Goal: Information Seeking & Learning: Learn about a topic

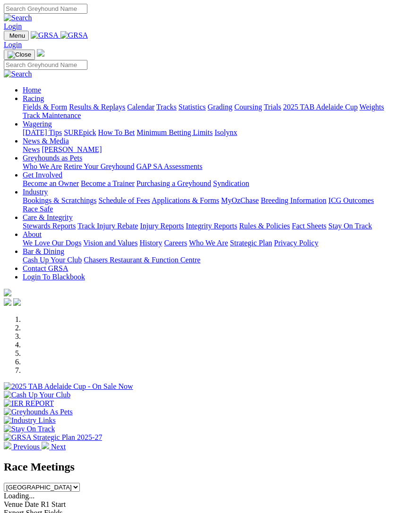
click at [44, 101] on link "Racing" at bounding box center [33, 98] width 21 height 8
click at [69, 145] on link "News & Media" at bounding box center [46, 141] width 46 height 8
click at [101, 153] on link "[PERSON_NAME]" at bounding box center [72, 149] width 60 height 8
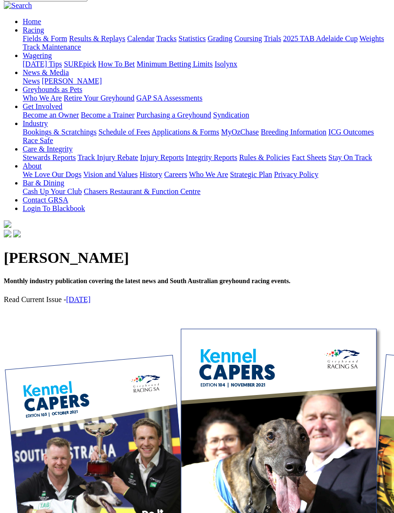
scroll to position [173, 0]
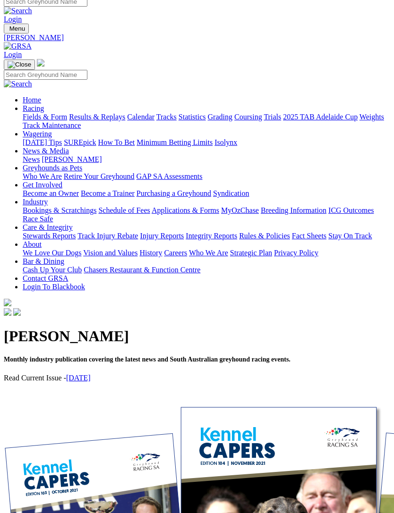
scroll to position [8, 0]
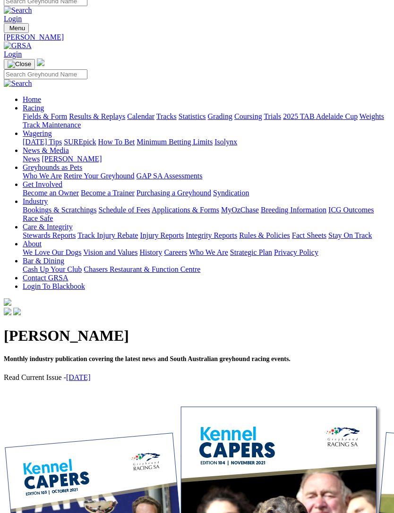
click at [91, 373] on link "September 2025" at bounding box center [78, 377] width 25 height 8
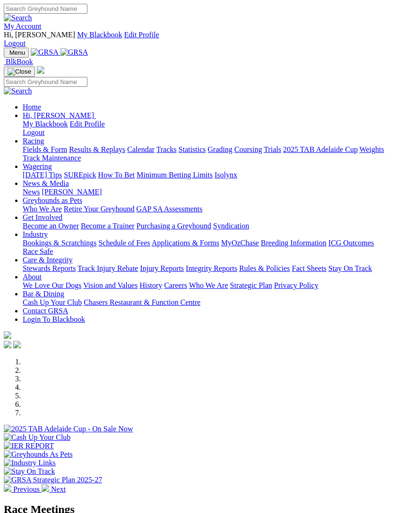
click at [73, 256] on link "Care & Integrity" at bounding box center [48, 260] width 50 height 8
click at [239, 264] on link "Rules & Policies" at bounding box center [264, 268] width 51 height 8
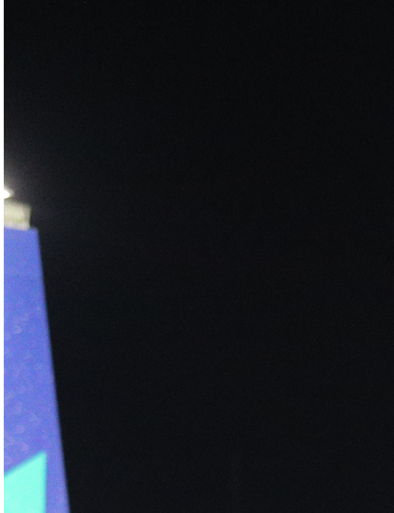
scroll to position [587, 0]
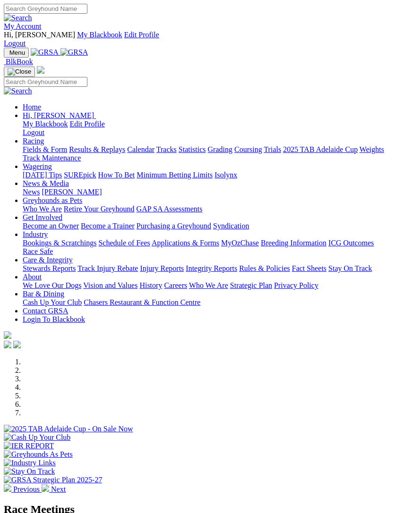
click at [8, 55] on img "Toggle navigation" at bounding box center [8, 55] width 0 height 0
click at [73, 256] on link "Care & Integrity" at bounding box center [48, 260] width 50 height 8
click at [239, 272] on link "Rules & Policies" at bounding box center [264, 268] width 51 height 8
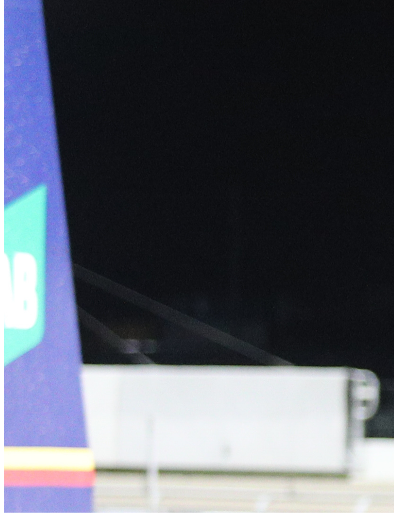
scroll to position [824, 0]
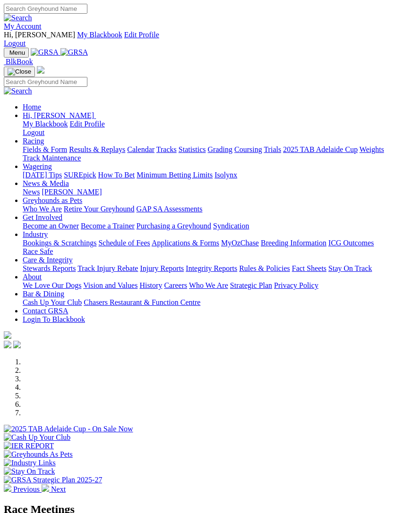
click at [73, 256] on link "Care & Integrity" at bounding box center [48, 260] width 50 height 8
click at [239, 272] on link "Rules & Policies" at bounding box center [264, 268] width 51 height 8
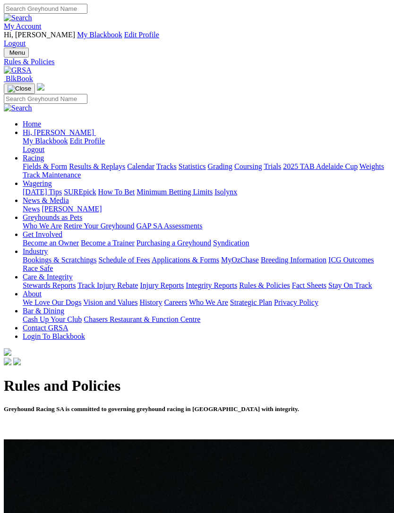
click at [8, 55] on img "Toggle navigation" at bounding box center [8, 55] width 0 height 0
click at [239, 289] on link "Rules & Policies" at bounding box center [264, 285] width 51 height 8
click at [8, 55] on img "Toggle navigation" at bounding box center [8, 55] width 0 height 0
click at [185, 289] on link "Integrity Reports" at bounding box center [210, 285] width 51 height 8
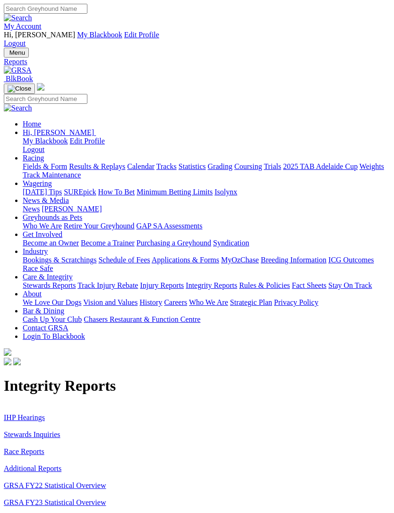
click at [8, 55] on img "Toggle navigation" at bounding box center [8, 55] width 0 height 0
click at [239, 289] on link "Rules & Policies" at bounding box center [264, 285] width 51 height 8
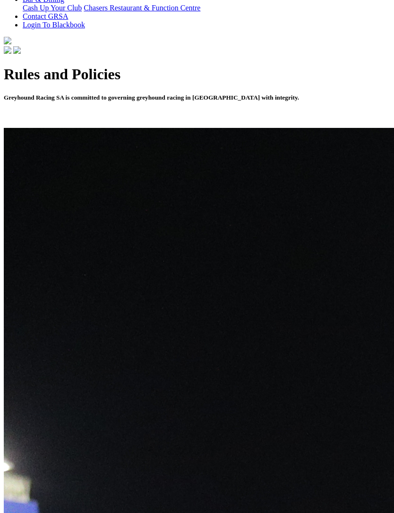
scroll to position [349, 0]
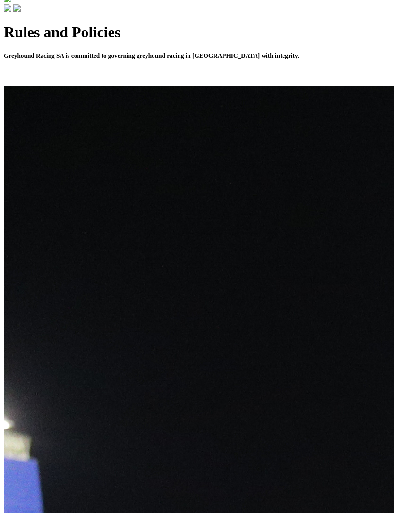
scroll to position [352, 0]
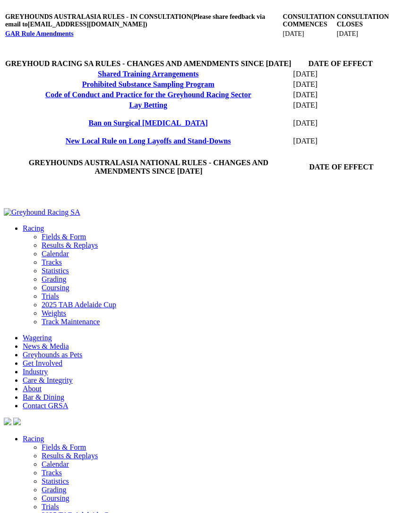
scroll to position [457, 0]
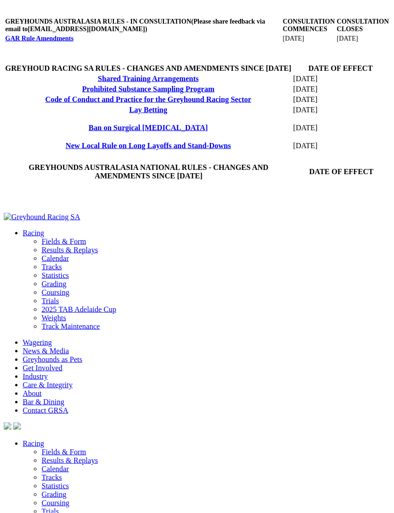
click at [117, 150] on link "New Local Rule on Long Layoffs and Stand-Downs" at bounding box center [148, 146] width 165 height 8
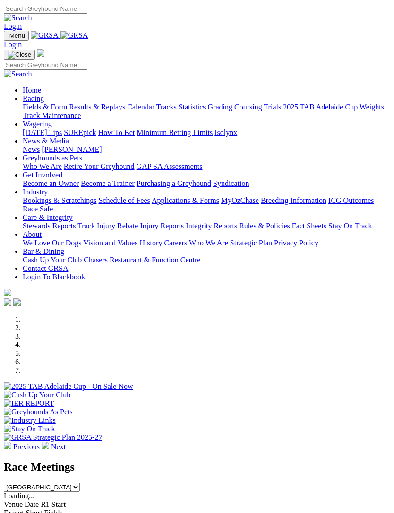
click at [22, 32] on span "Menu" at bounding box center [17, 35] width 16 height 7
click at [44, 101] on link "Racing" at bounding box center [33, 98] width 21 height 8
click at [55, 145] on link "News & Media" at bounding box center [46, 141] width 46 height 8
click at [40, 153] on link "News" at bounding box center [31, 149] width 17 height 8
click at [8, 38] on img "Toggle navigation" at bounding box center [8, 38] width 0 height 0
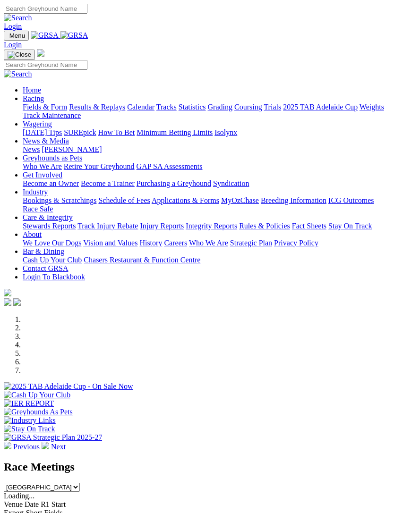
click at [54, 144] on link "News & Media" at bounding box center [46, 141] width 46 height 8
click at [70, 153] on link "[PERSON_NAME]" at bounding box center [72, 149] width 60 height 8
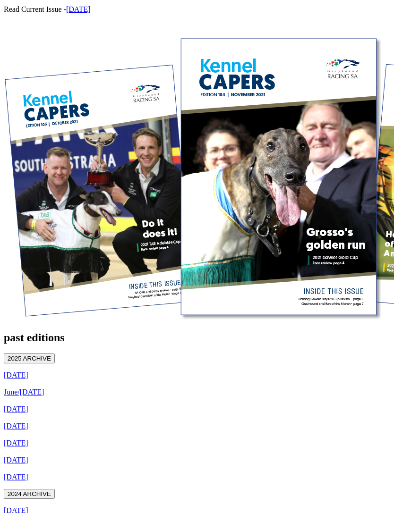
click at [28, 371] on link "[DATE]" at bounding box center [16, 375] width 25 height 8
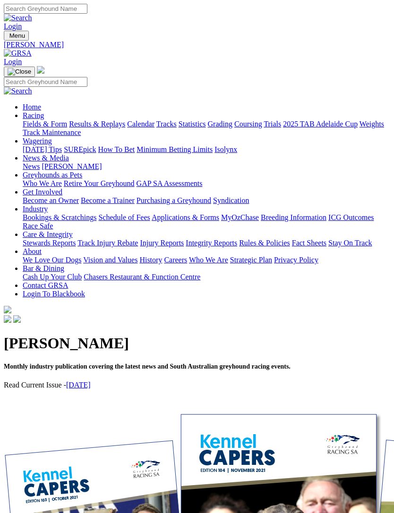
scroll to position [406, 0]
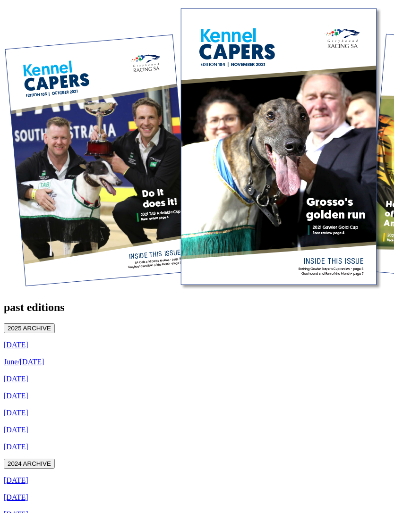
click at [25, 358] on link "June/July 2025" at bounding box center [24, 362] width 40 height 8
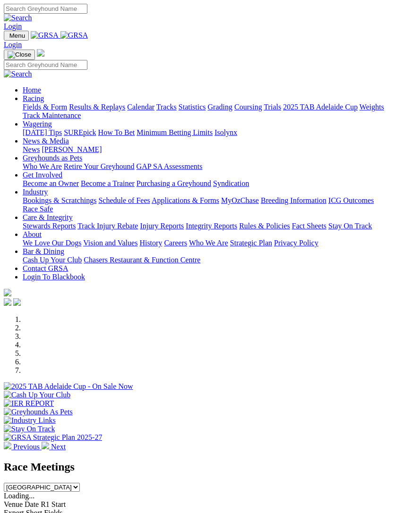
click at [8, 38] on img "Toggle navigation" at bounding box center [8, 38] width 0 height 0
click at [73, 221] on link "Care & Integrity" at bounding box center [48, 217] width 50 height 8
click at [239, 230] on link "Rules & Policies" at bounding box center [264, 226] width 51 height 8
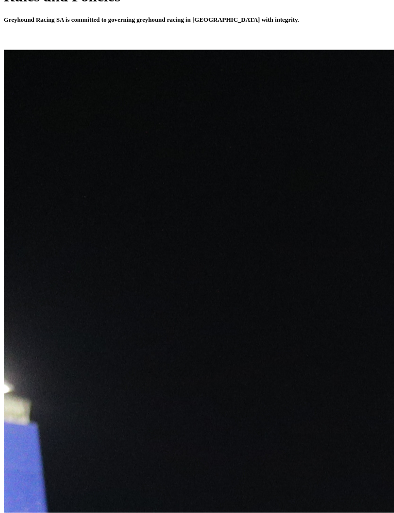
scroll to position [342, 0]
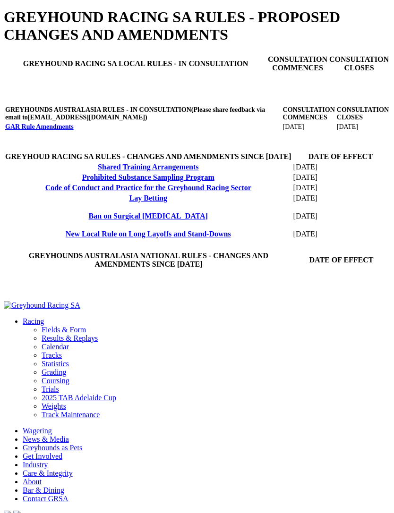
scroll to position [368, 0]
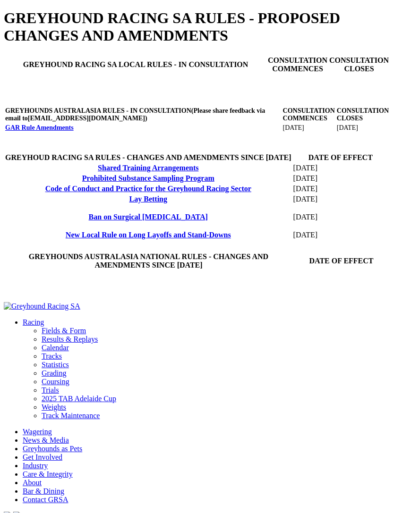
click at [126, 239] on link "New Local Rule on Long Layoffs and Stand-Downs" at bounding box center [148, 235] width 165 height 8
